Goal: Transaction & Acquisition: Download file/media

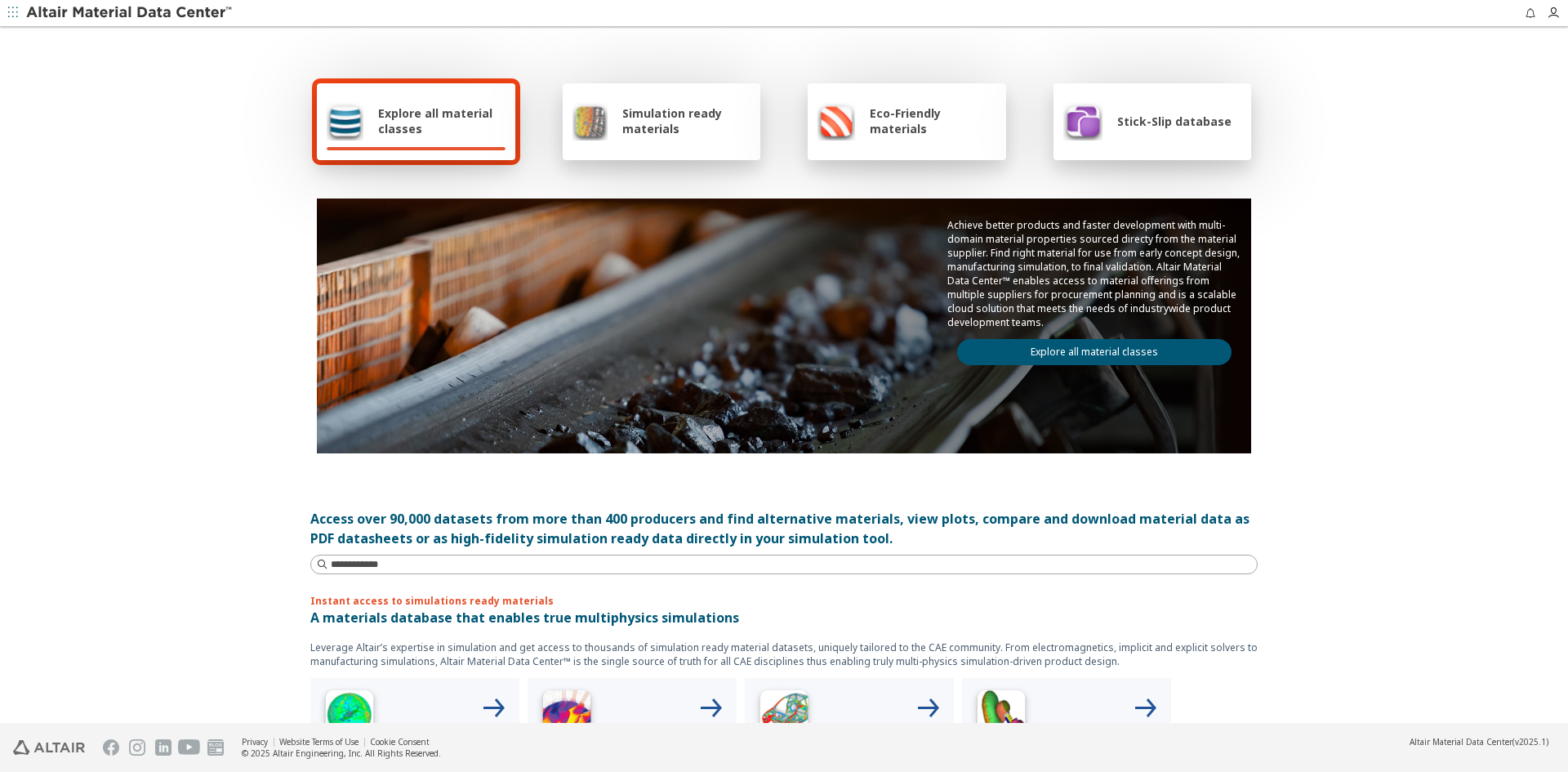
click at [658, 101] on div "Simulation ready materials" at bounding box center [662, 121] width 198 height 77
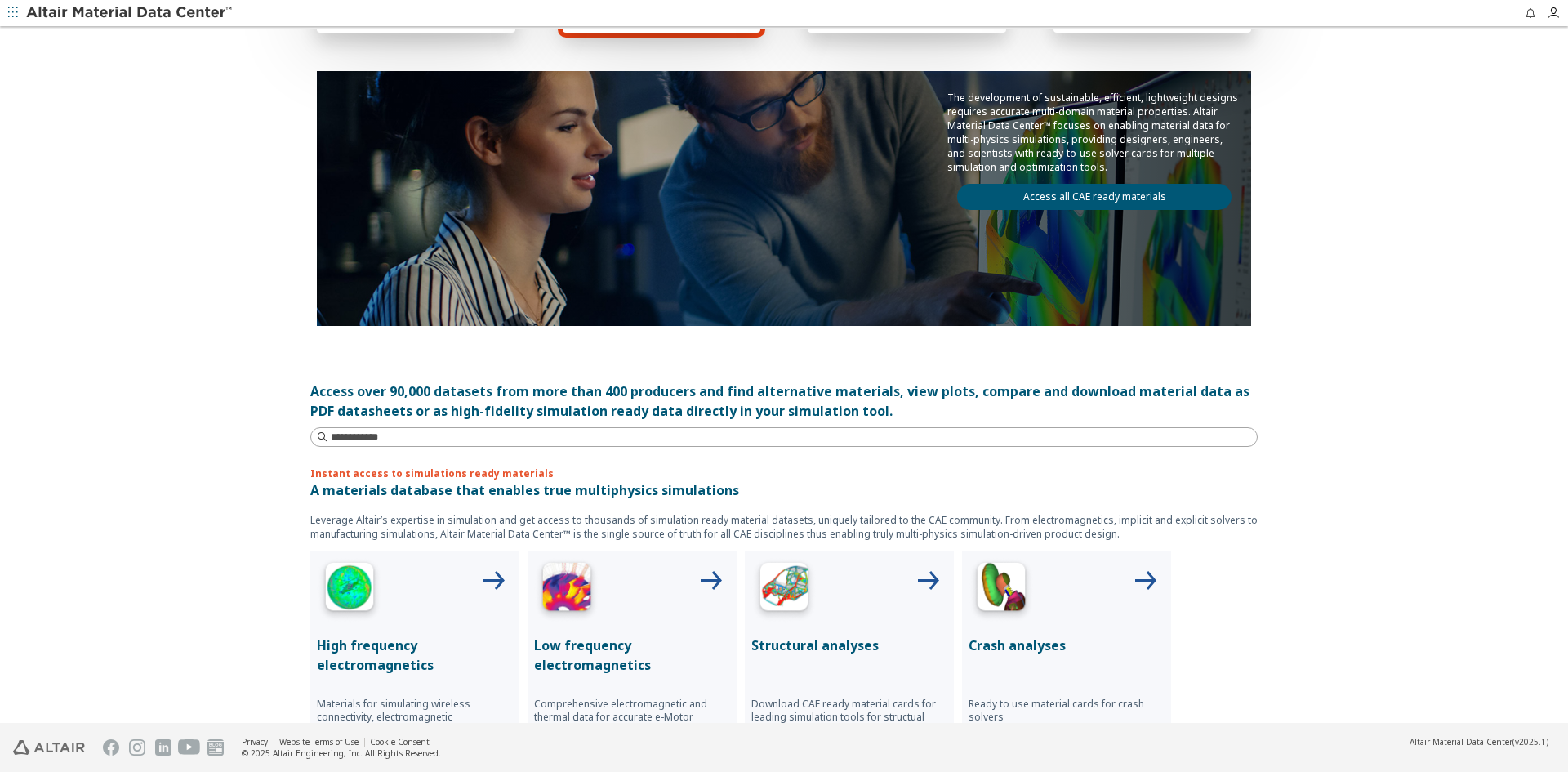
scroll to position [327, 0]
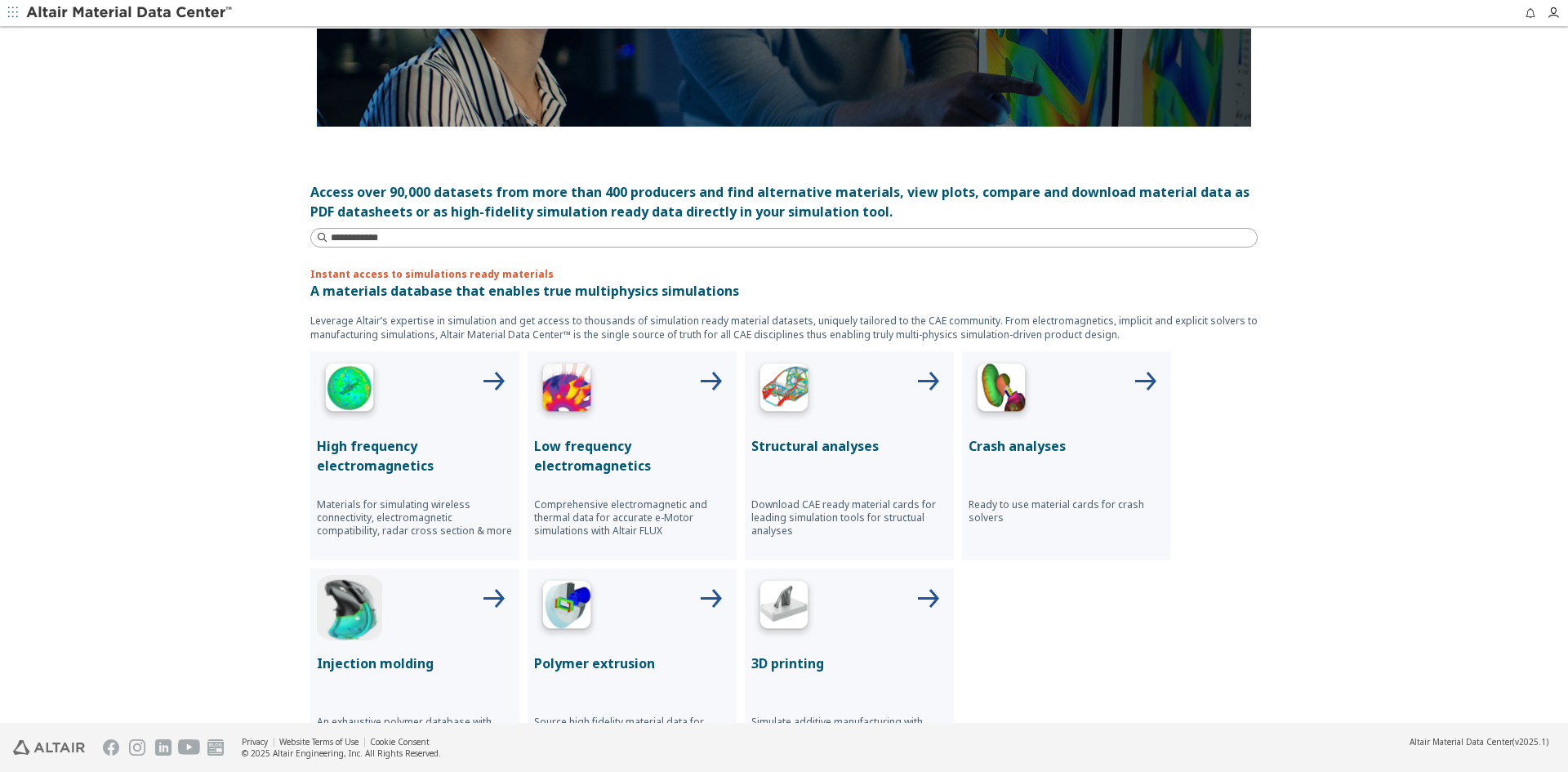
click at [790, 399] on img at bounding box center [783, 390] width 65 height 65
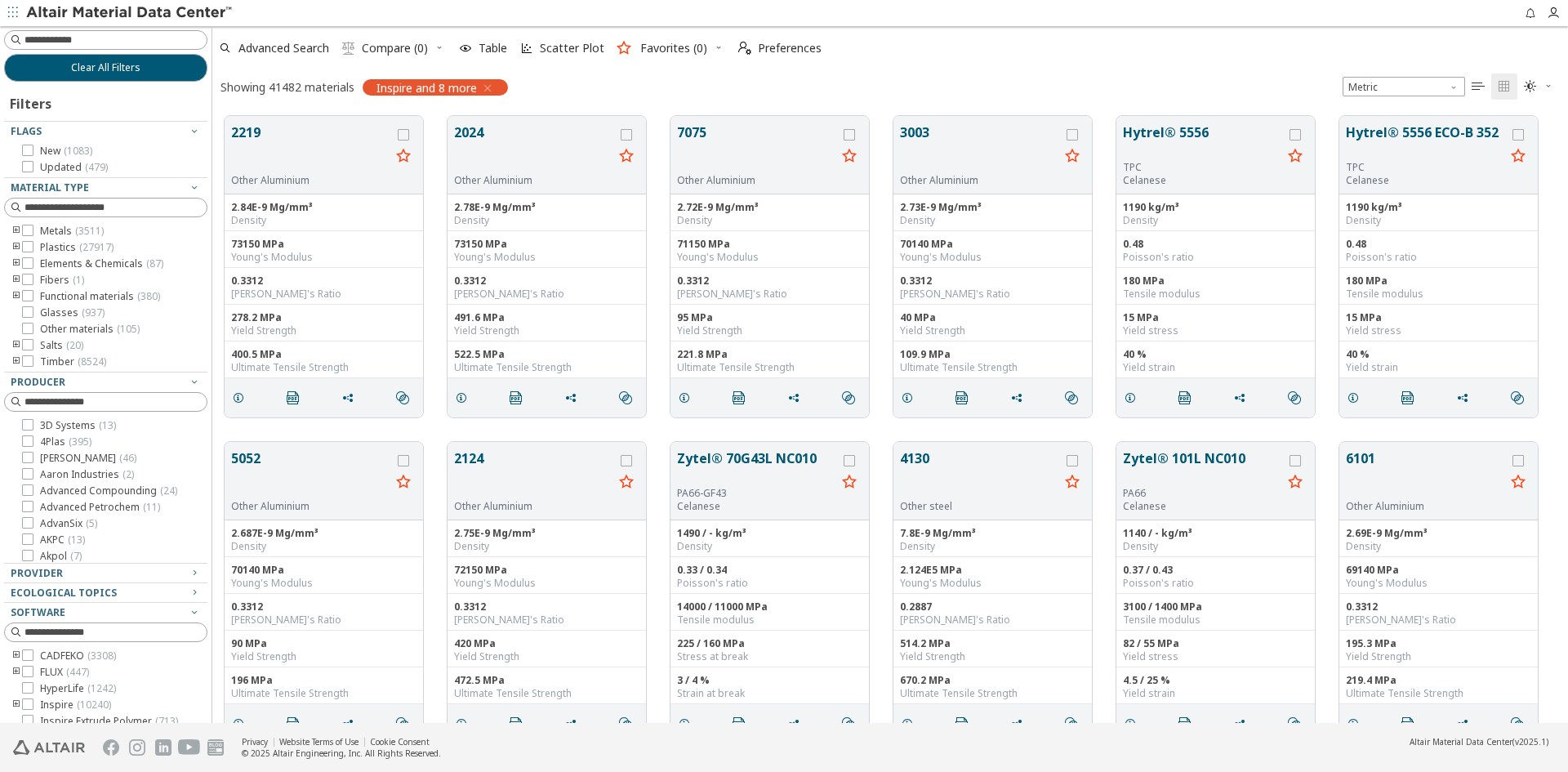
scroll to position [607, 1344]
click at [28, 232] on icon at bounding box center [27, 230] width 11 height 11
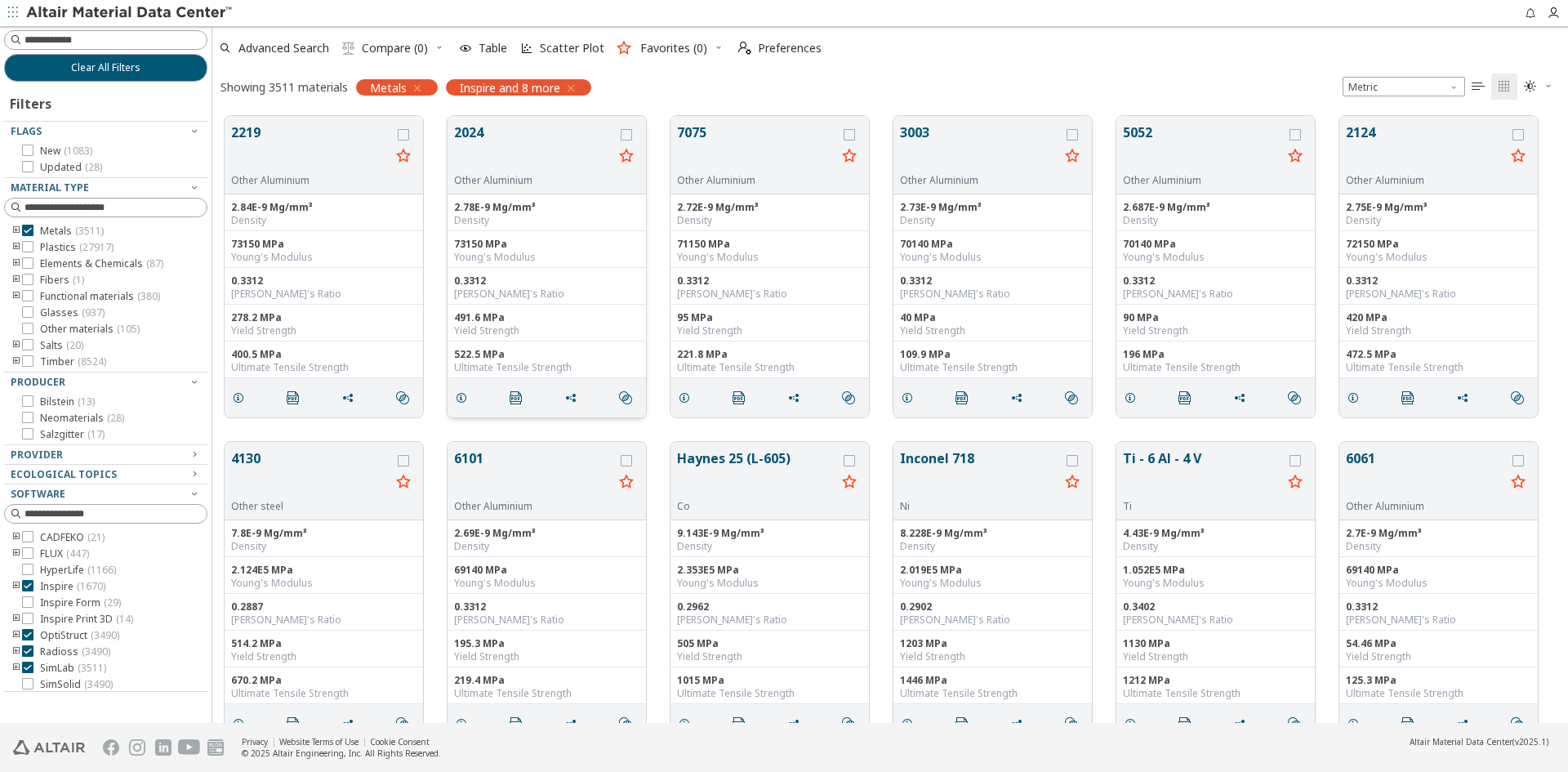
click at [527, 136] on button "2024" at bounding box center [534, 147] width 159 height 51
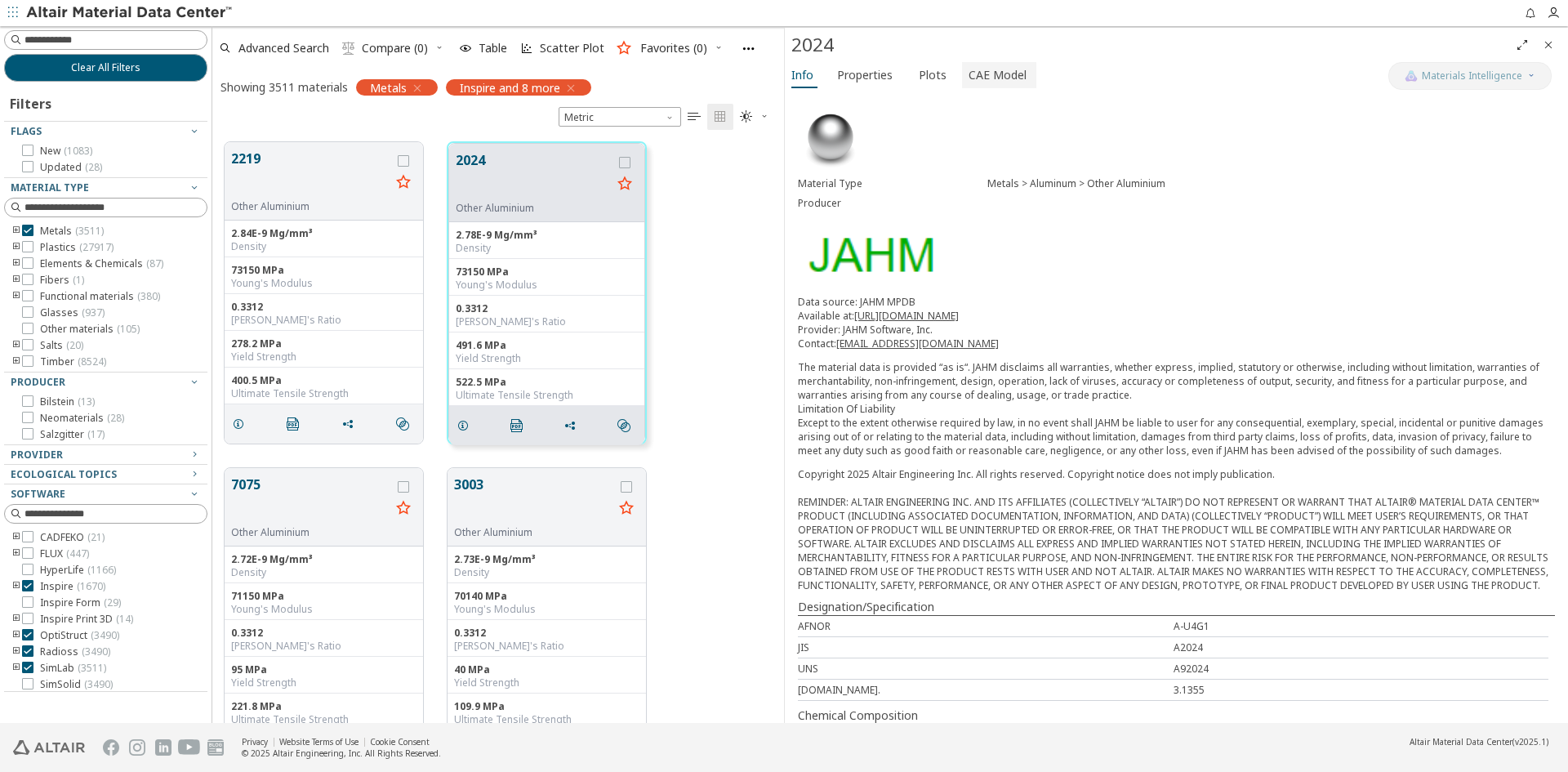
click at [1008, 79] on span "CAE Model" at bounding box center [997, 75] width 58 height 26
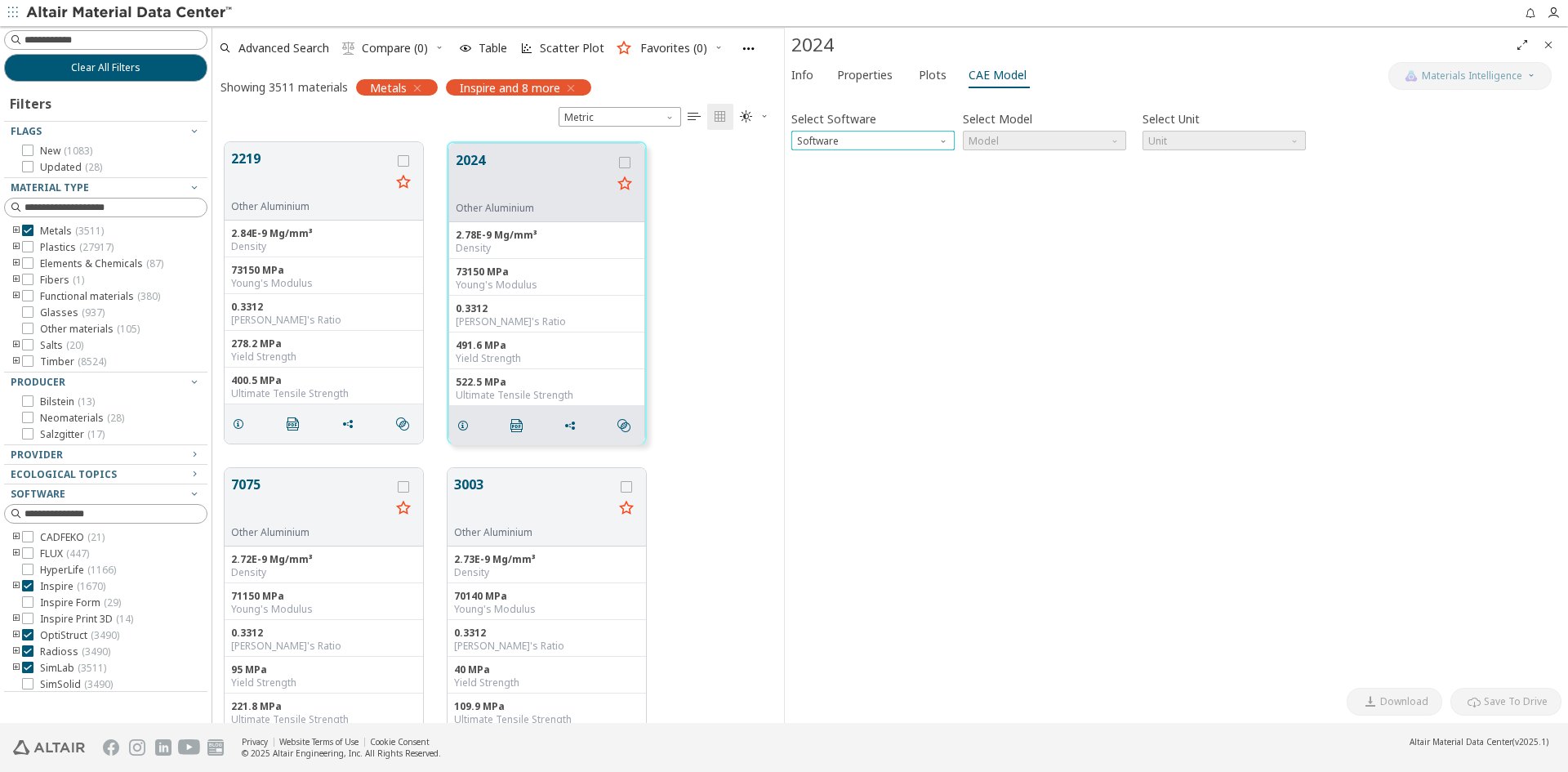
click at [943, 138] on span "Software" at bounding box center [944, 137] width 13 height 13
click at [880, 261] on span "Abaqus" at bounding box center [872, 258] width 150 height 11
click at [1105, 139] on span "Model" at bounding box center [1045, 140] width 164 height 20
click at [1050, 178] on span "Plastic" at bounding box center [1044, 180] width 150 height 11
click at [1419, 701] on span "Download" at bounding box center [1404, 701] width 49 height 13
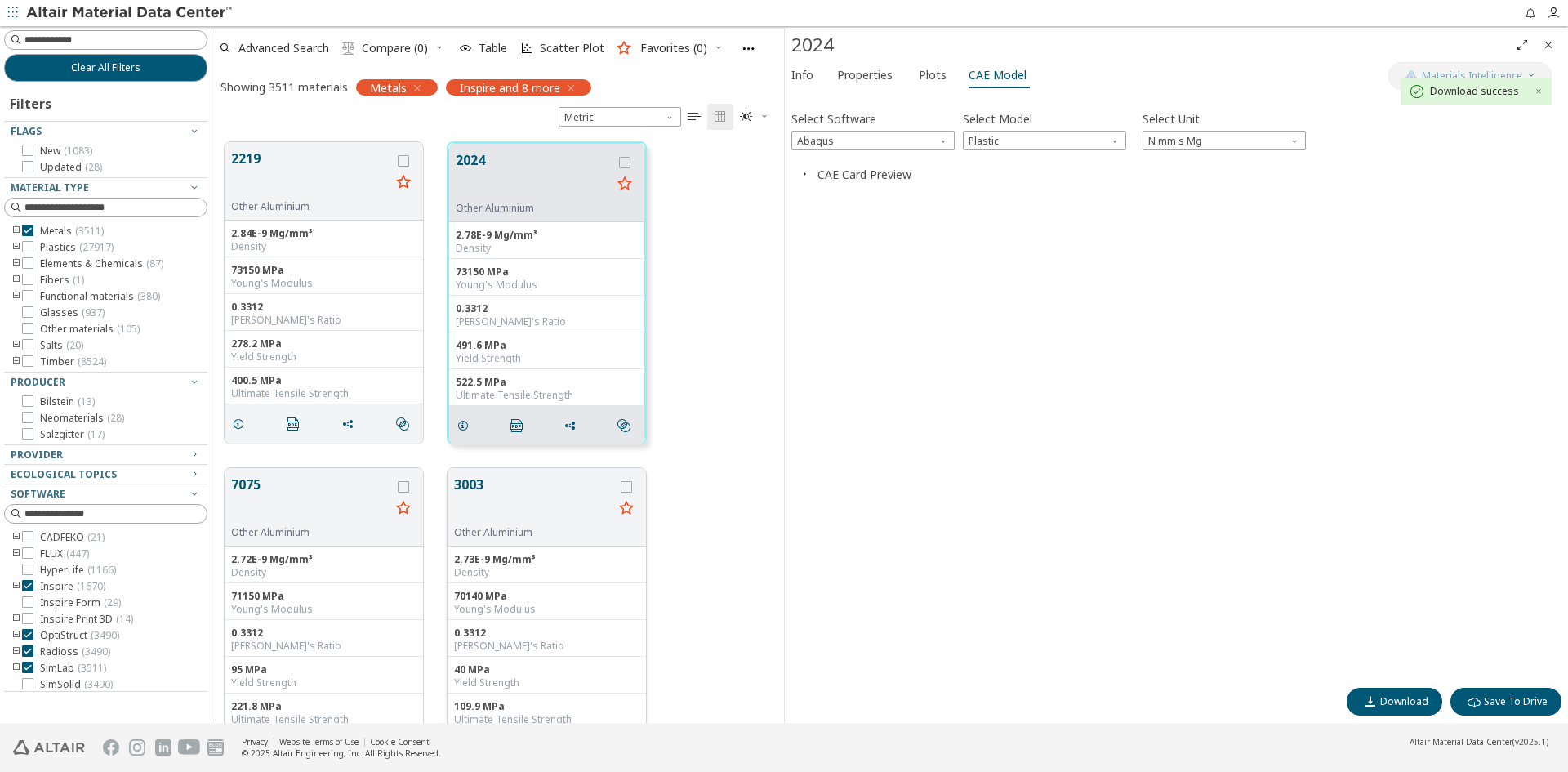
click at [502, 492] on button "3003" at bounding box center [534, 500] width 159 height 51
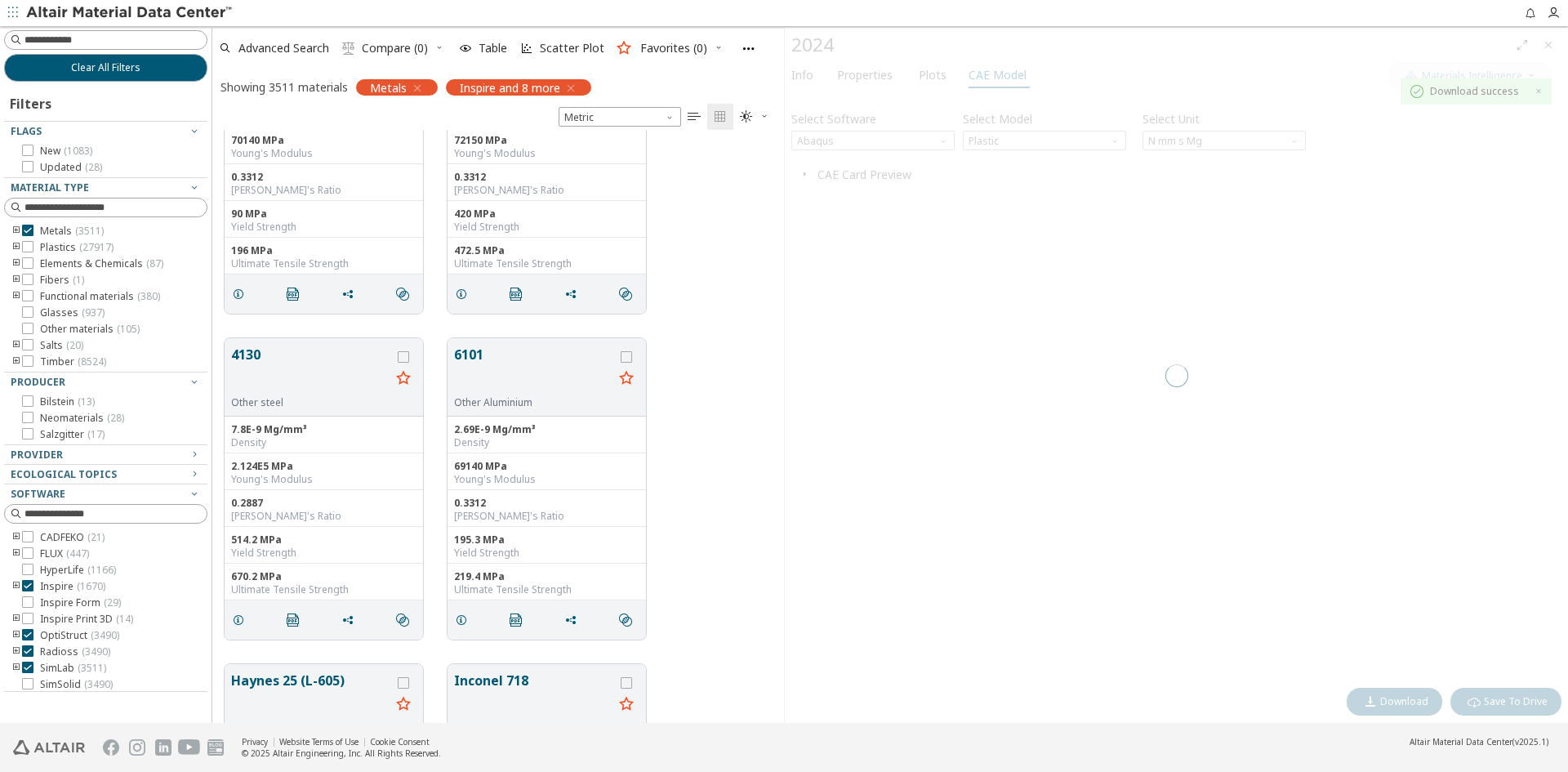
scroll to position [1225, 0]
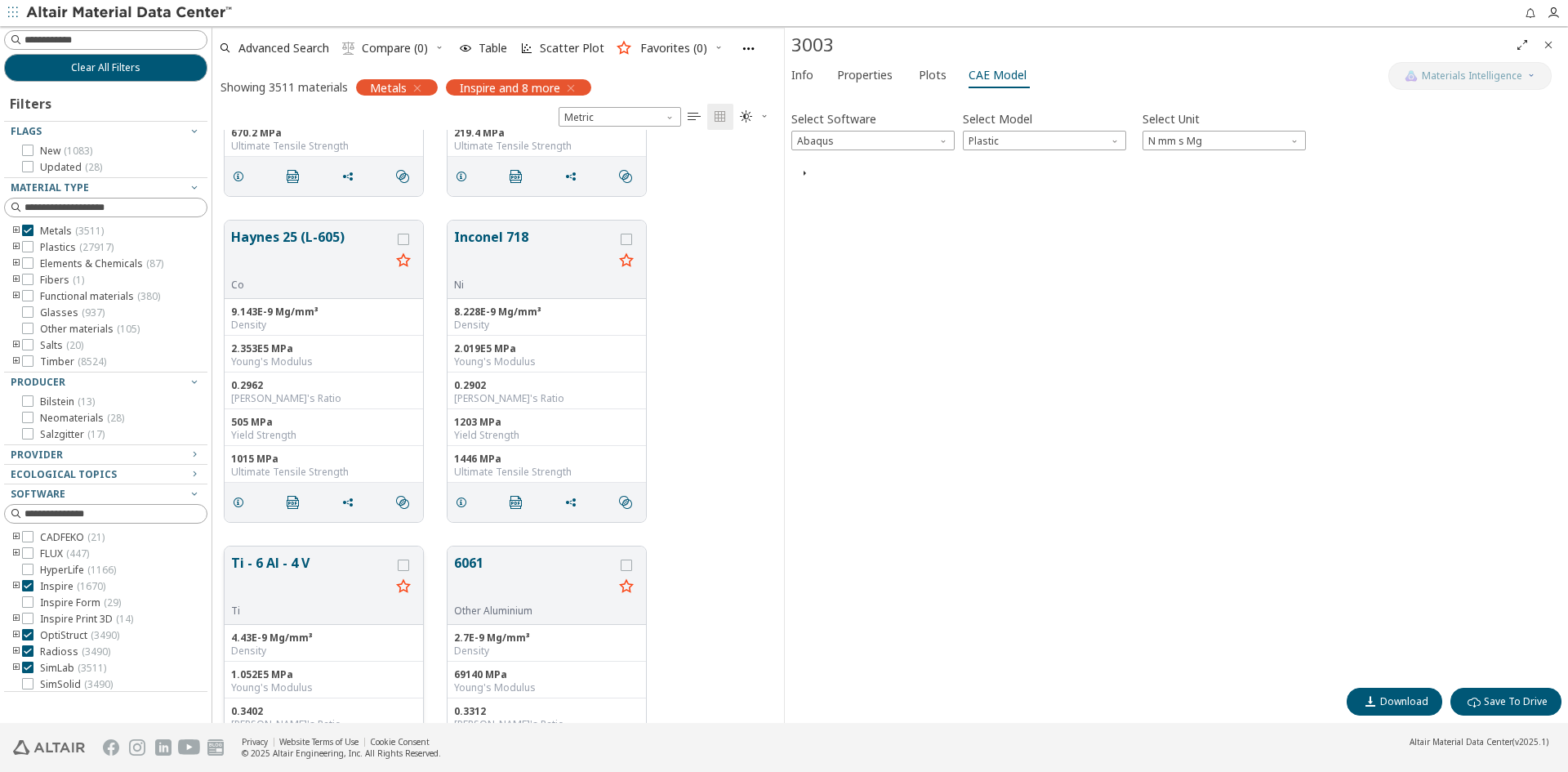
click at [274, 578] on button "Ti - 6 Al - 4 V" at bounding box center [311, 578] width 159 height 51
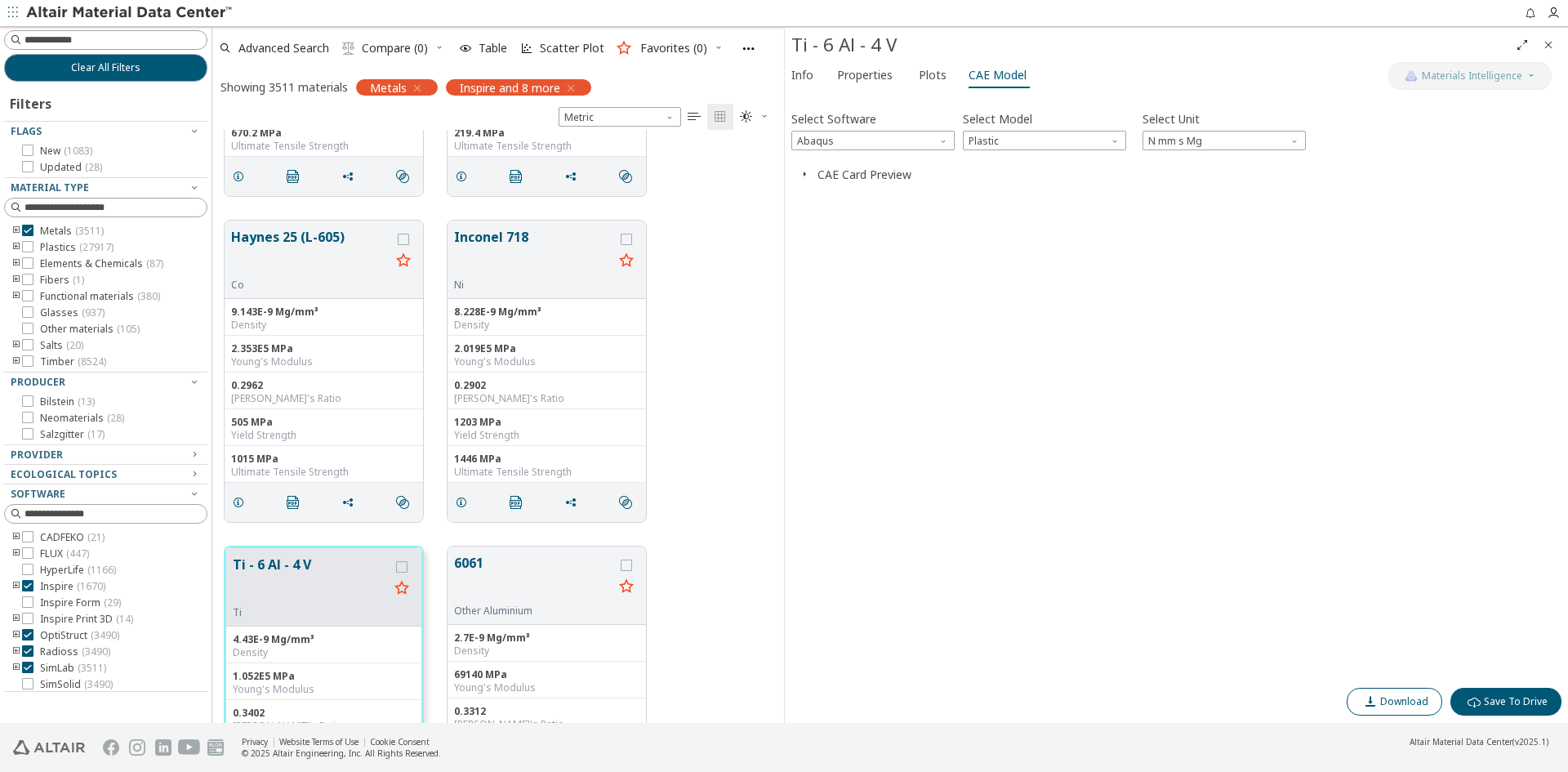
click at [1383, 698] on span "Download" at bounding box center [1395, 701] width 68 height 13
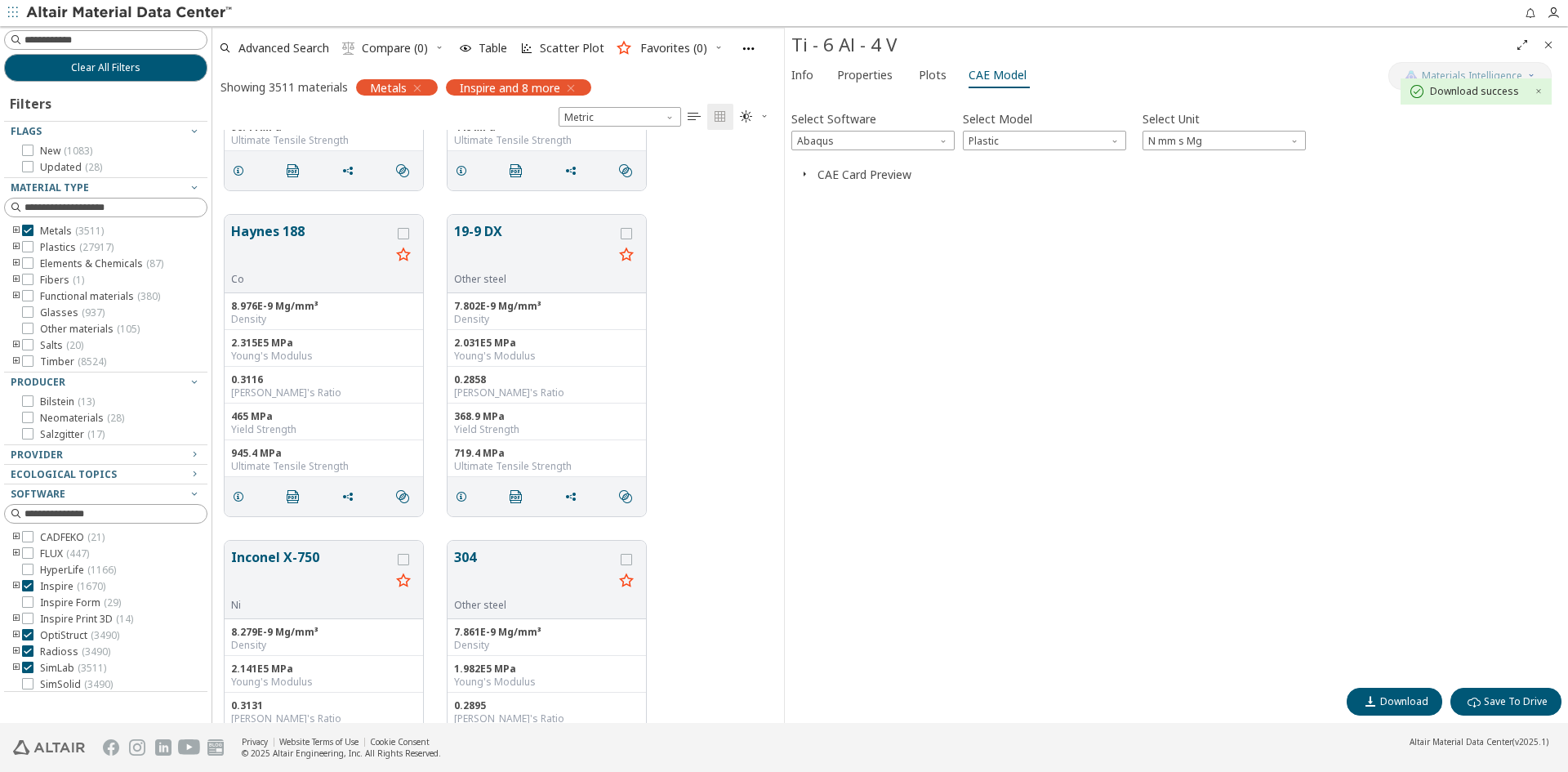
scroll to position [2369, 0]
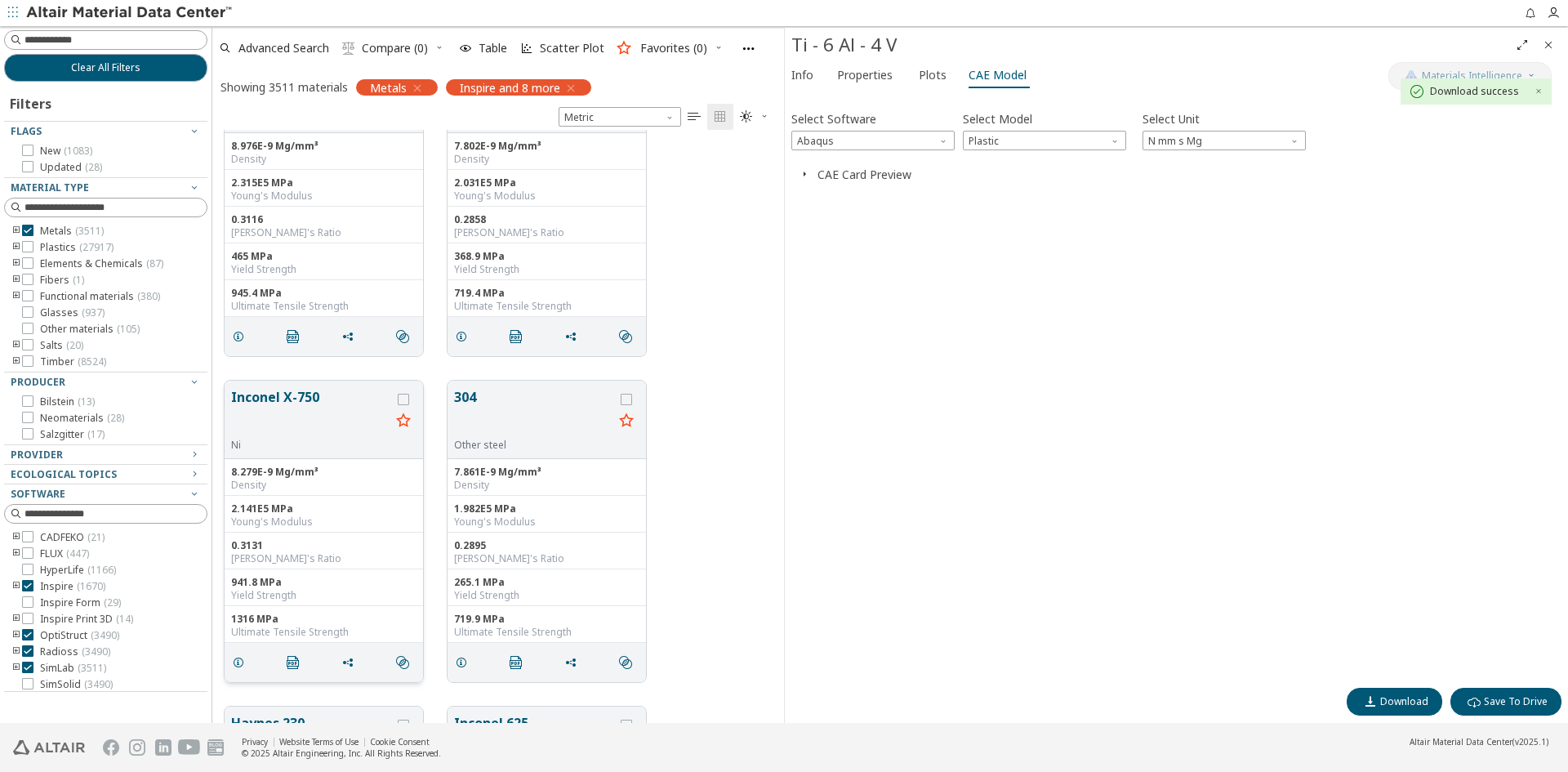
click at [298, 405] on button "Inconel X-750" at bounding box center [311, 412] width 159 height 51
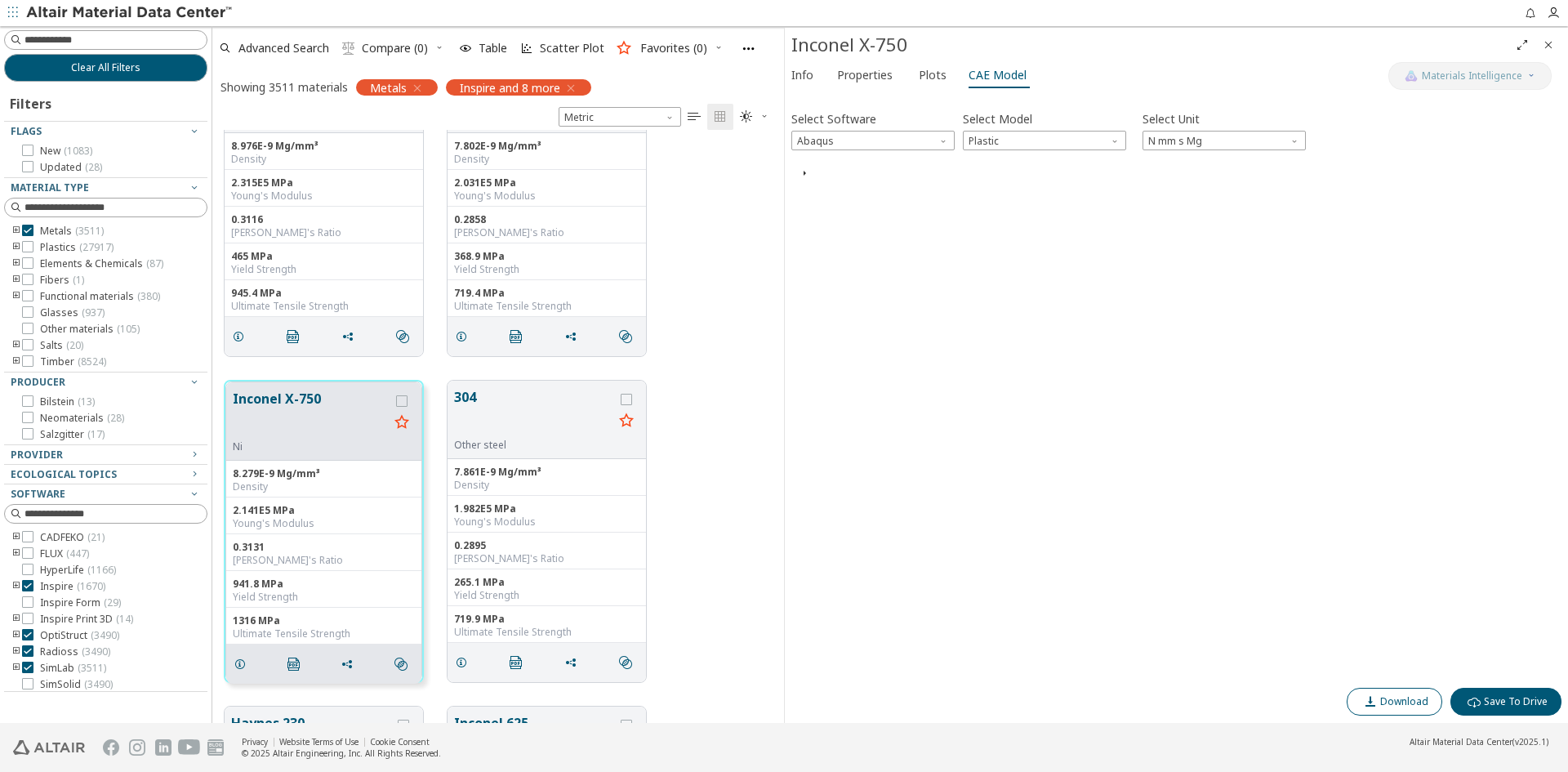
click at [1390, 698] on span "Download" at bounding box center [1404, 701] width 49 height 13
